Goal: Browse casually: Explore the website without a specific task or goal

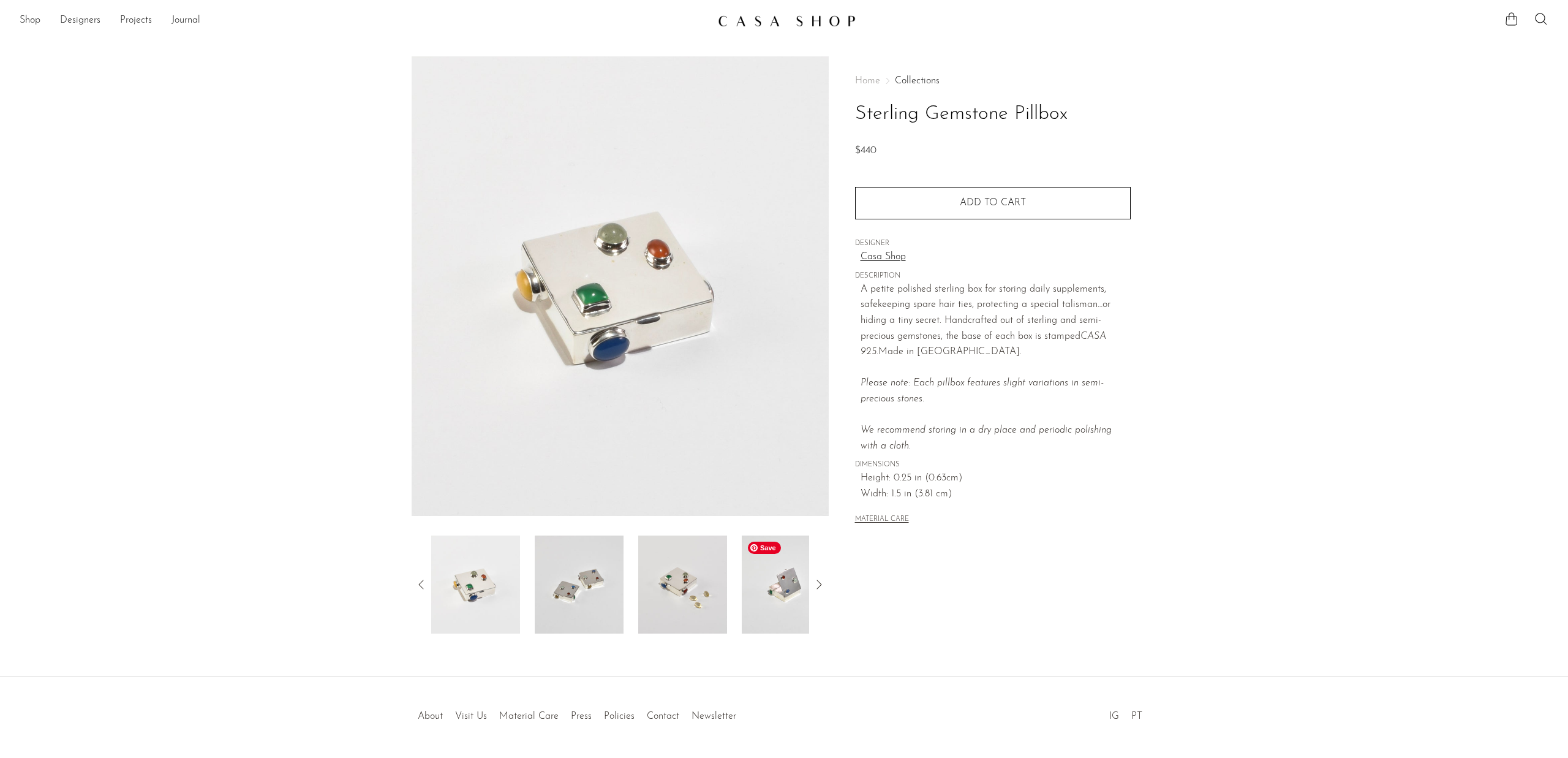
click at [777, 587] on img at bounding box center [786, 584] width 89 height 98
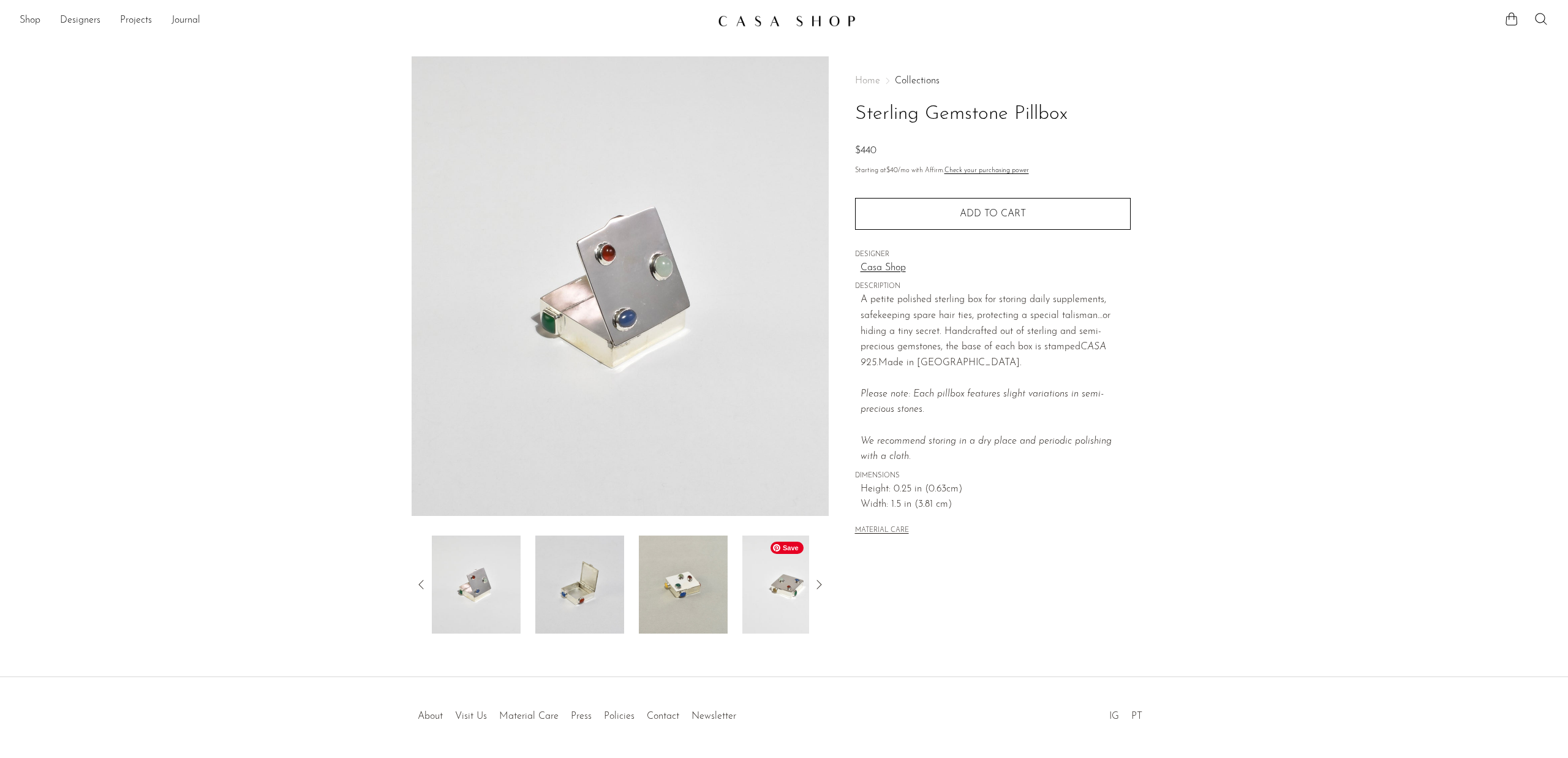
click at [777, 587] on img at bounding box center [787, 584] width 89 height 98
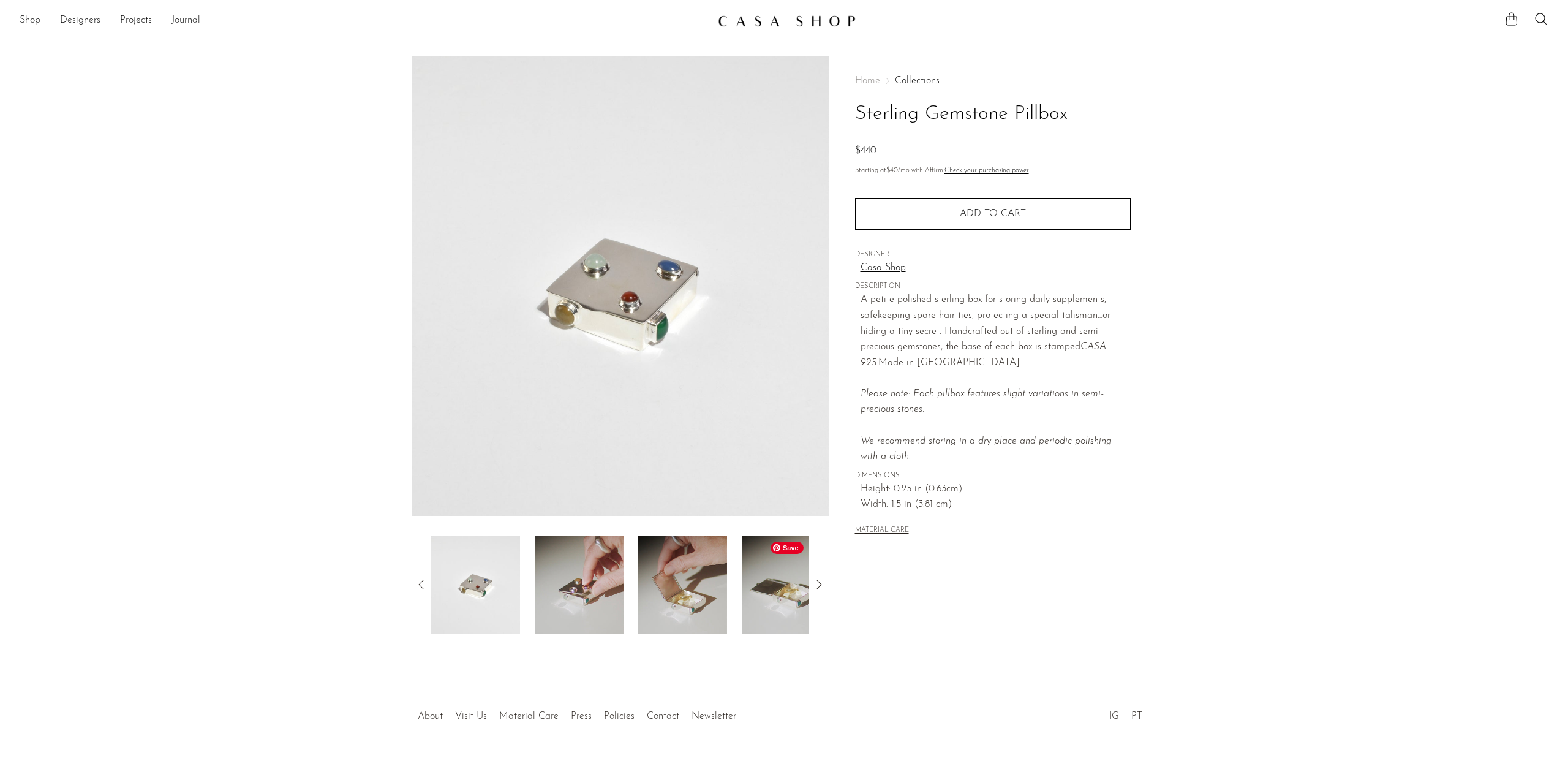
click at [777, 587] on img at bounding box center [786, 584] width 89 height 98
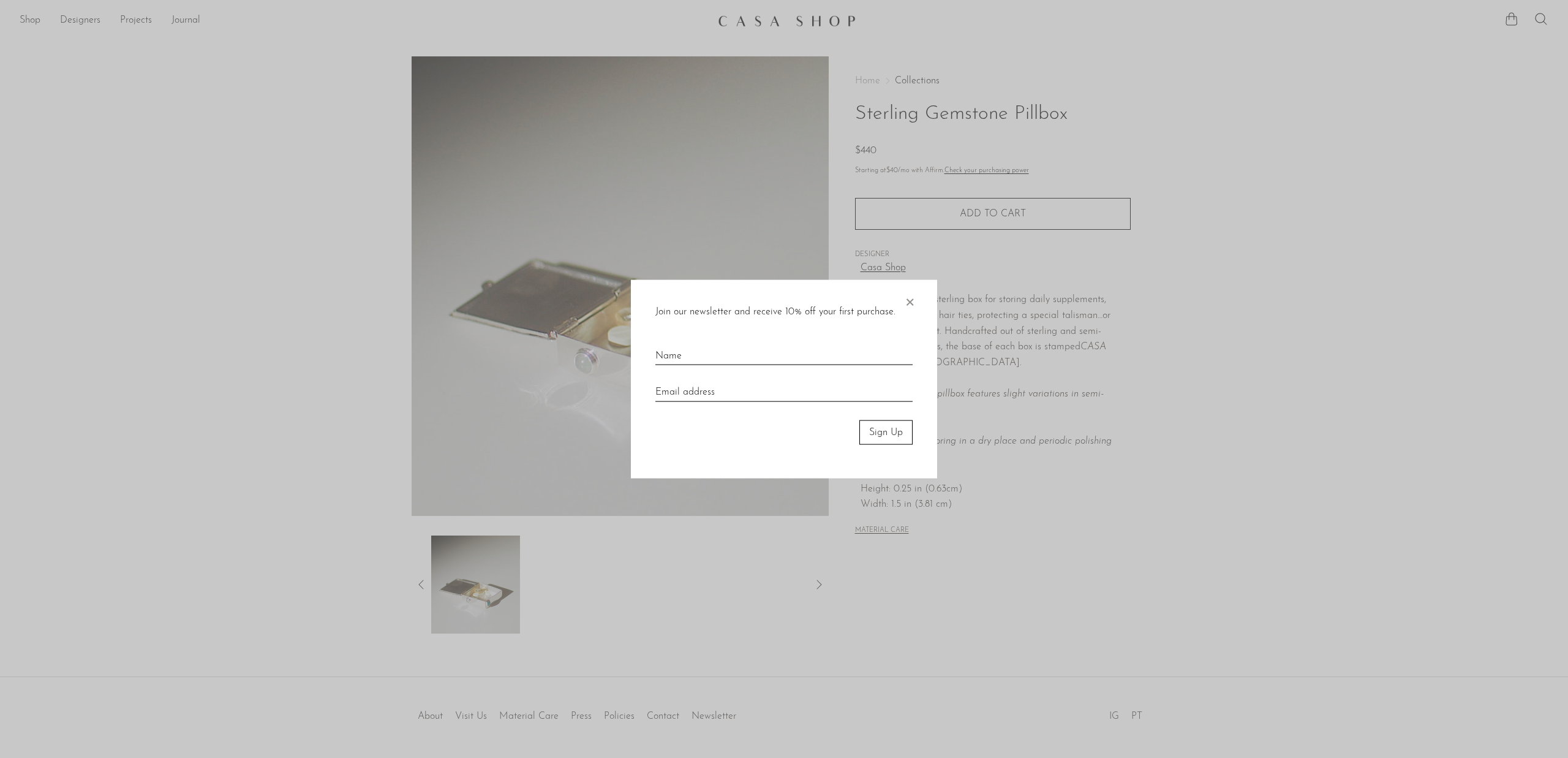
click at [744, 28] on div at bounding box center [784, 379] width 1568 height 758
click at [916, 298] on div "Join our newsletter and receive 10% off your first purchase. × Sign Up" at bounding box center [784, 379] width 307 height 200
click at [909, 305] on span "×" at bounding box center [910, 299] width 13 height 39
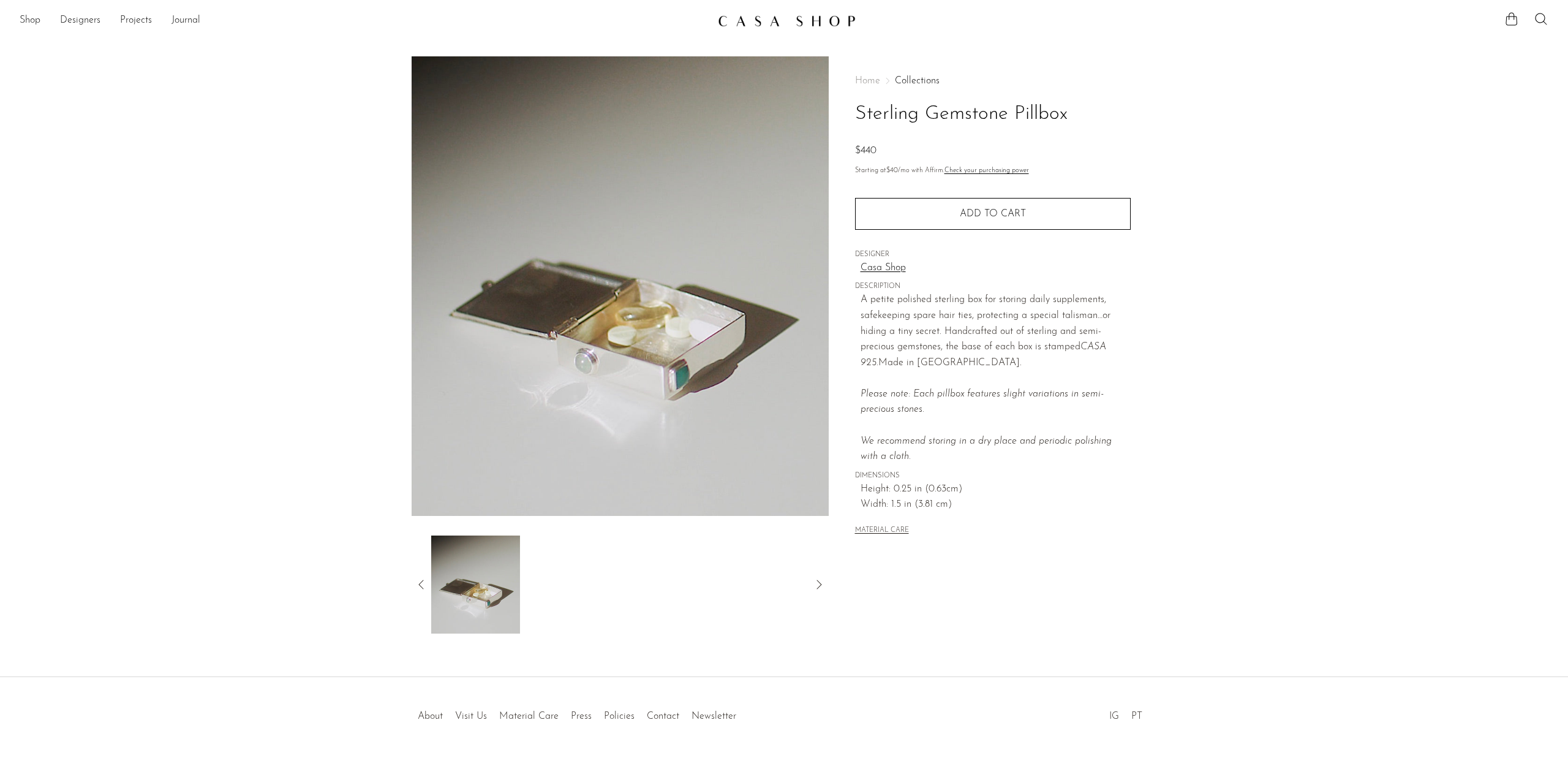
click at [744, 24] on img at bounding box center [787, 21] width 138 height 13
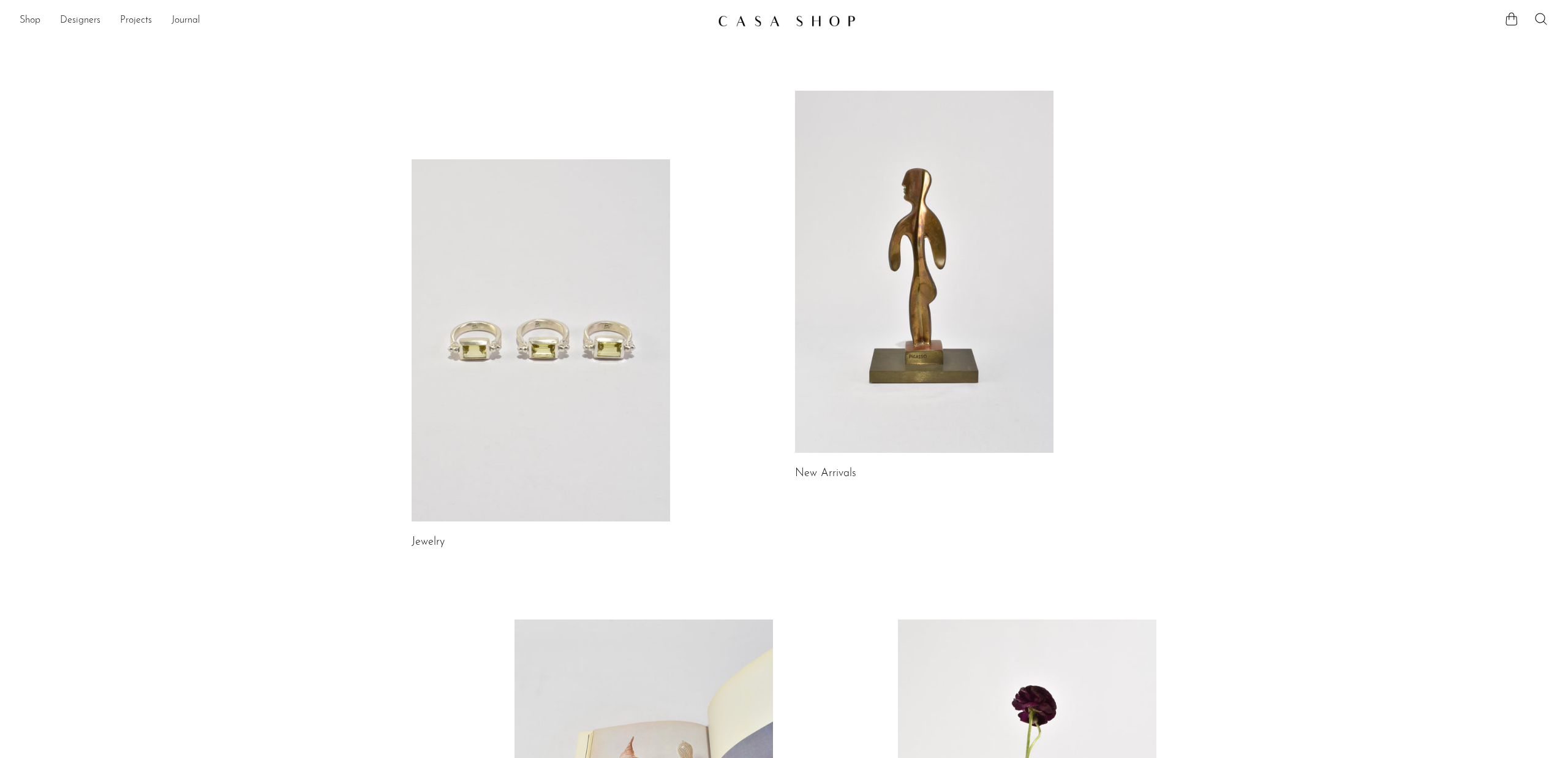
click at [567, 394] on link at bounding box center [541, 340] width 259 height 362
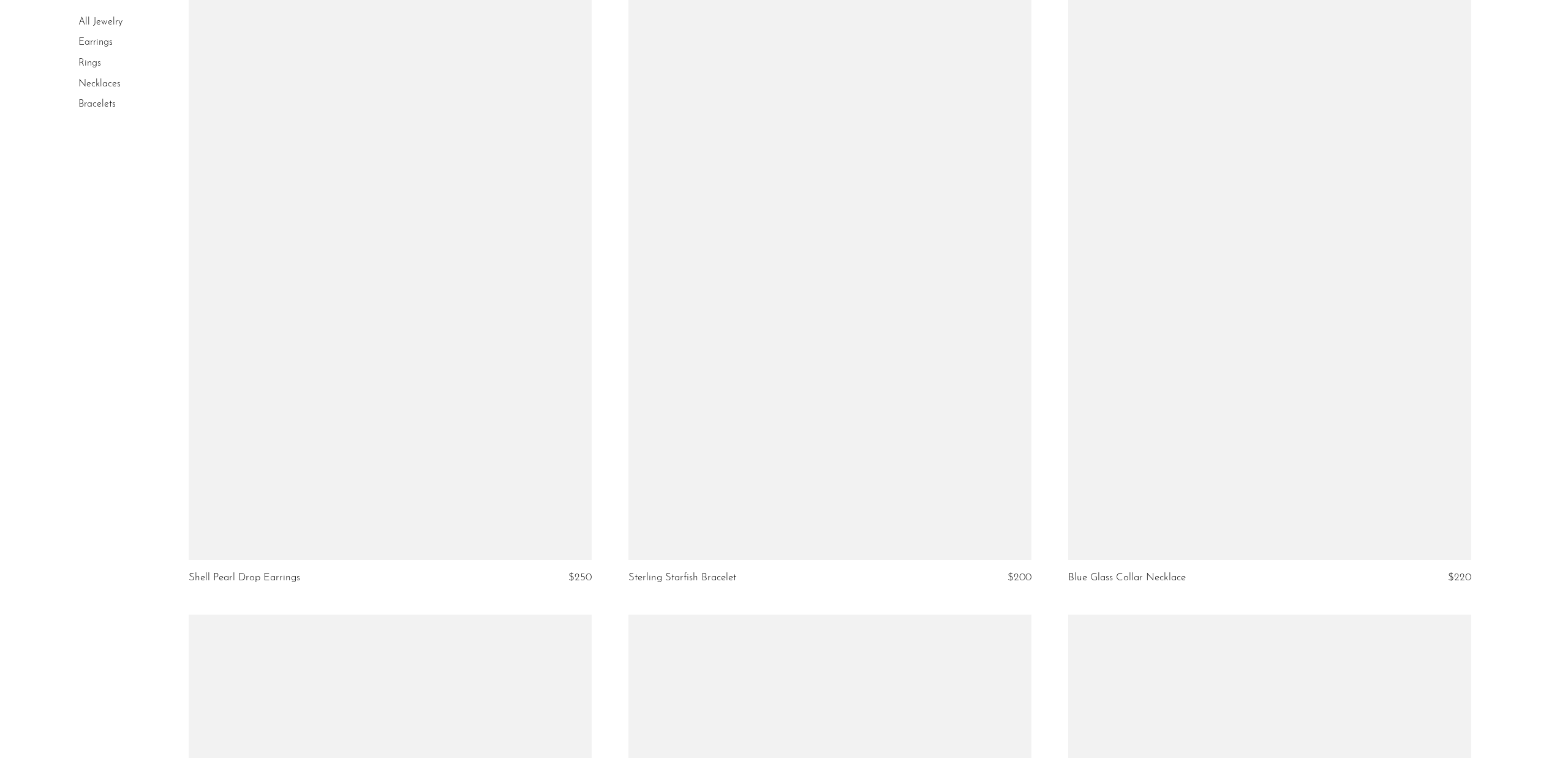
scroll to position [7065, 0]
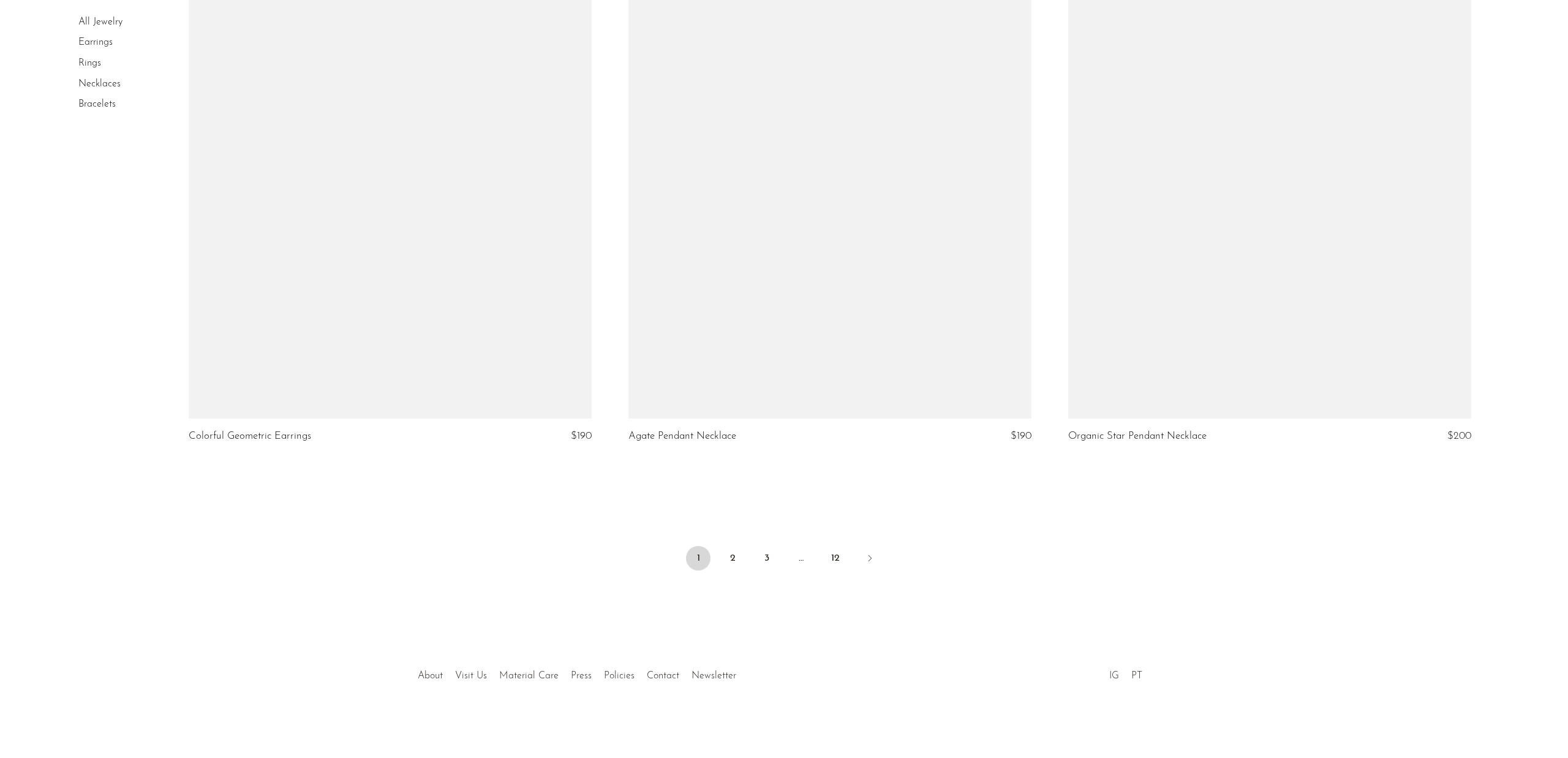
click at [1119, 675] on li "IG" at bounding box center [1115, 677] width 22 height 16
click at [1114, 675] on link "IG" at bounding box center [1114, 676] width 9 height 9
